Goal: Information Seeking & Learning: Learn about a topic

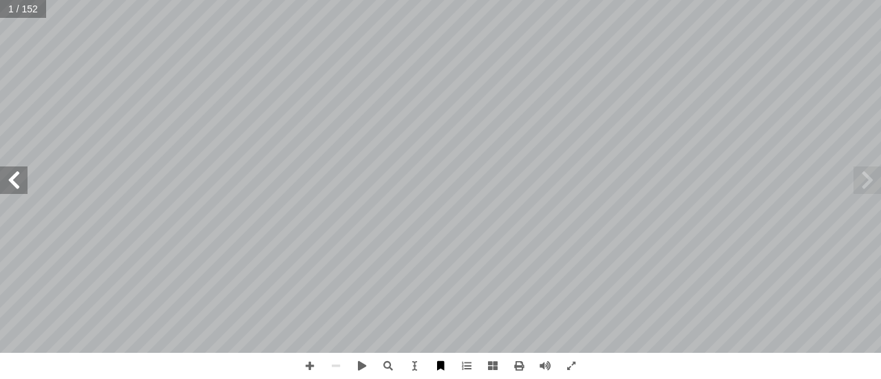
click at [441, 370] on span at bounding box center [440, 366] width 26 height 26
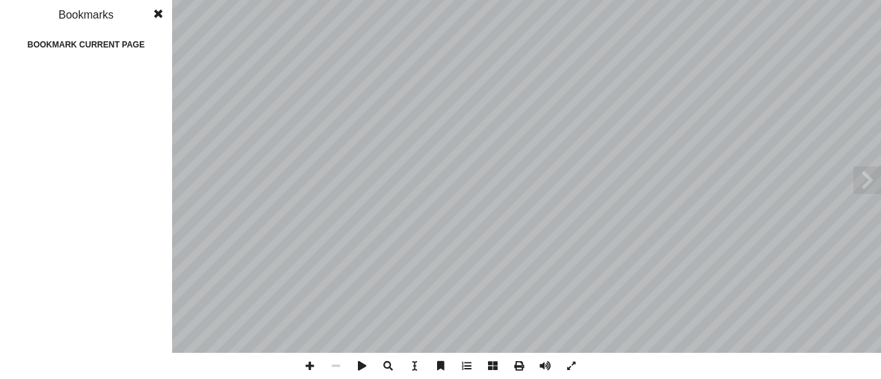
click at [441, 370] on span at bounding box center [440, 366] width 26 height 26
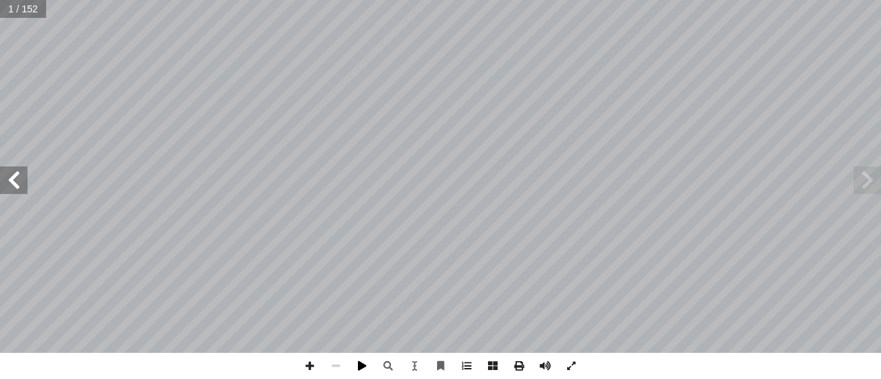
click at [368, 368] on span at bounding box center [362, 366] width 26 height 26
click at [413, 368] on span at bounding box center [414, 366] width 26 height 26
click at [471, 374] on span at bounding box center [467, 366] width 26 height 26
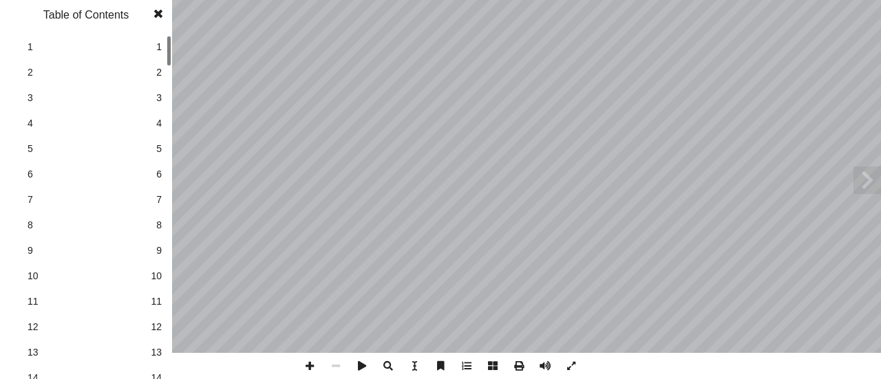
click at [471, 374] on span at bounding box center [467, 366] width 26 height 26
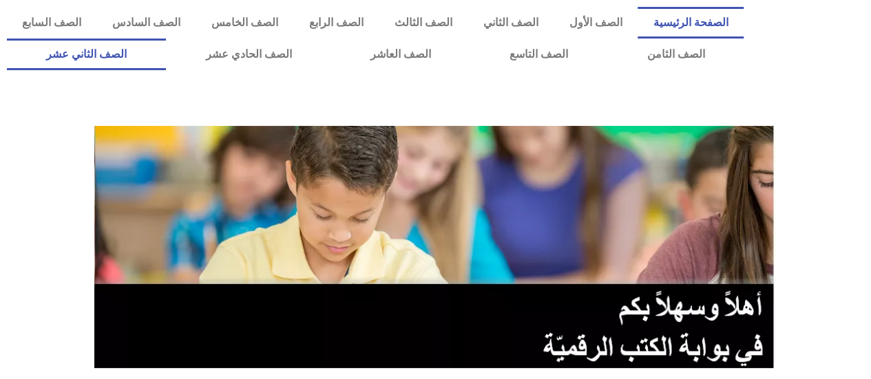
click at [109, 52] on link "الصف الثاني عشر" at bounding box center [86, 55] width 159 height 32
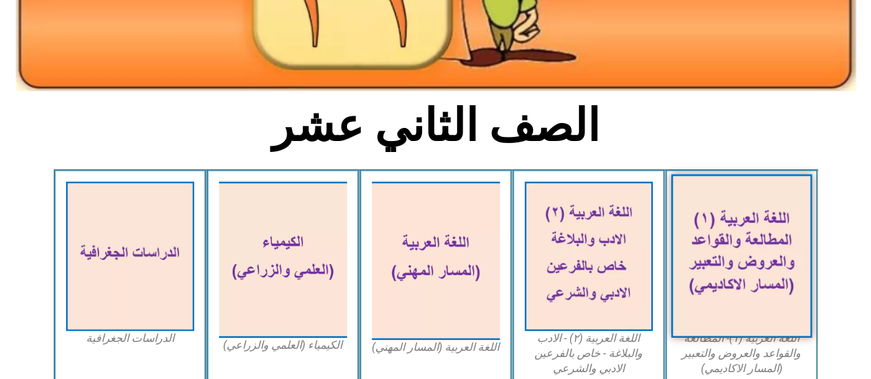
scroll to position [275, 0]
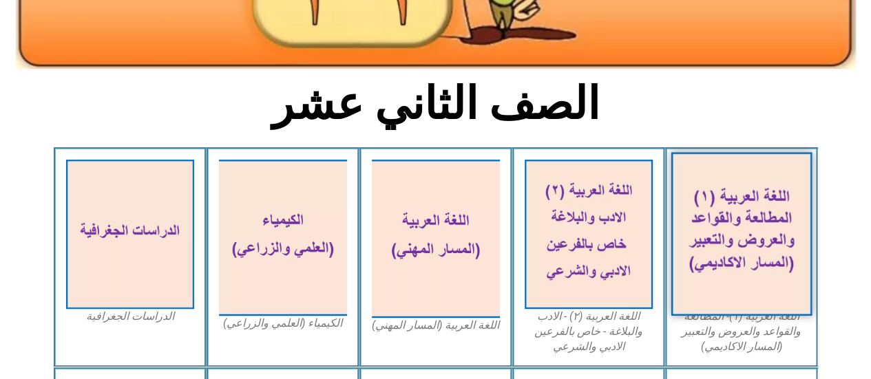
click at [733, 246] on img at bounding box center [740, 234] width 141 height 164
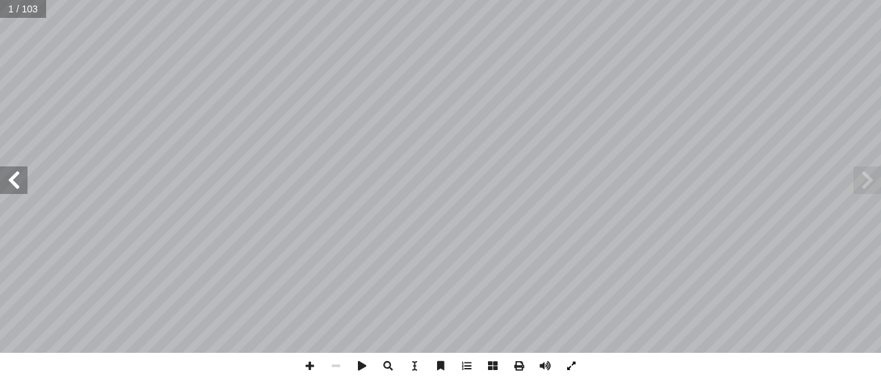
click at [575, 374] on span at bounding box center [571, 366] width 26 height 26
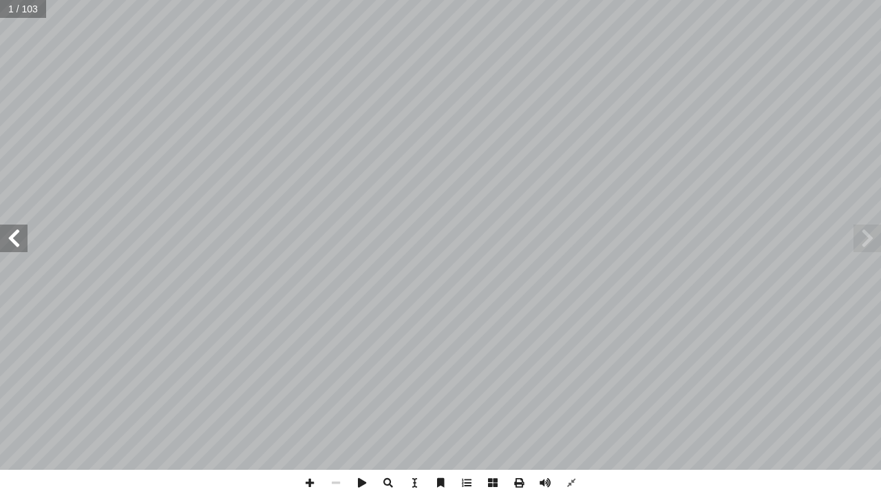
click at [12, 240] on span at bounding box center [14, 238] width 28 height 28
click at [301, 379] on span at bounding box center [310, 482] width 26 height 26
click at [12, 247] on span at bounding box center [14, 238] width 28 height 28
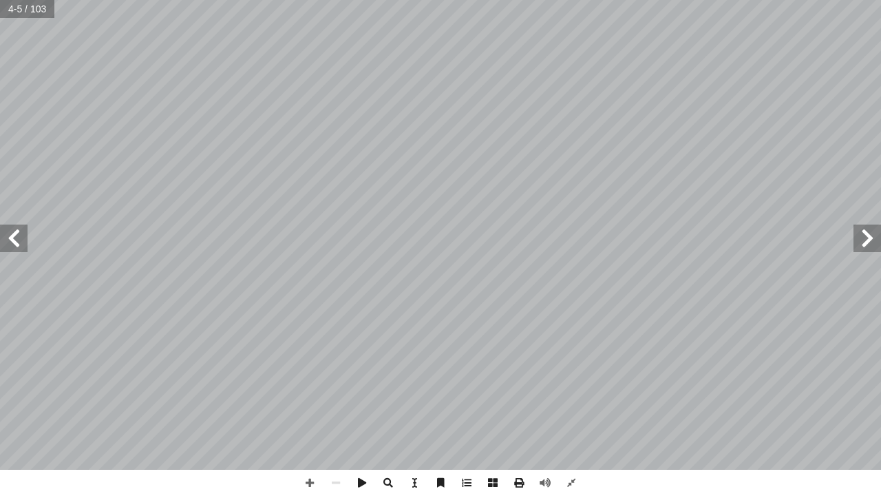
click at [13, 247] on span at bounding box center [14, 238] width 28 height 28
click at [862, 241] on span at bounding box center [868, 238] width 28 height 28
click at [19, 249] on span at bounding box center [14, 238] width 28 height 28
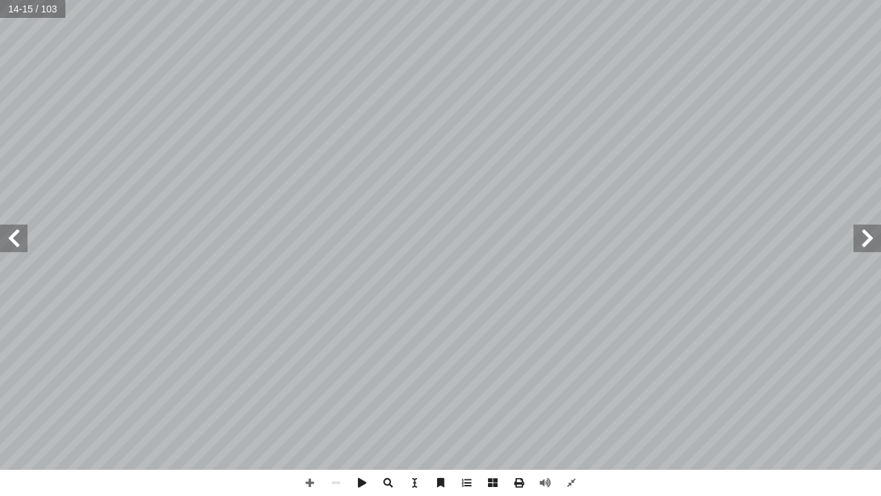
click at [18, 235] on span at bounding box center [14, 238] width 28 height 28
click at [14, 238] on span at bounding box center [14, 238] width 28 height 28
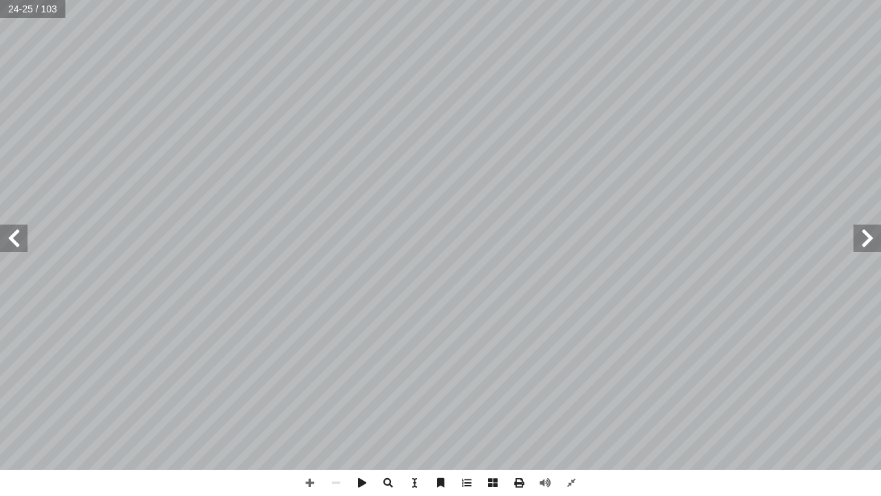
click at [14, 240] on span at bounding box center [14, 238] width 28 height 28
click at [573, 379] on span at bounding box center [571, 482] width 26 height 26
